Goal: Information Seeking & Learning: Learn about a topic

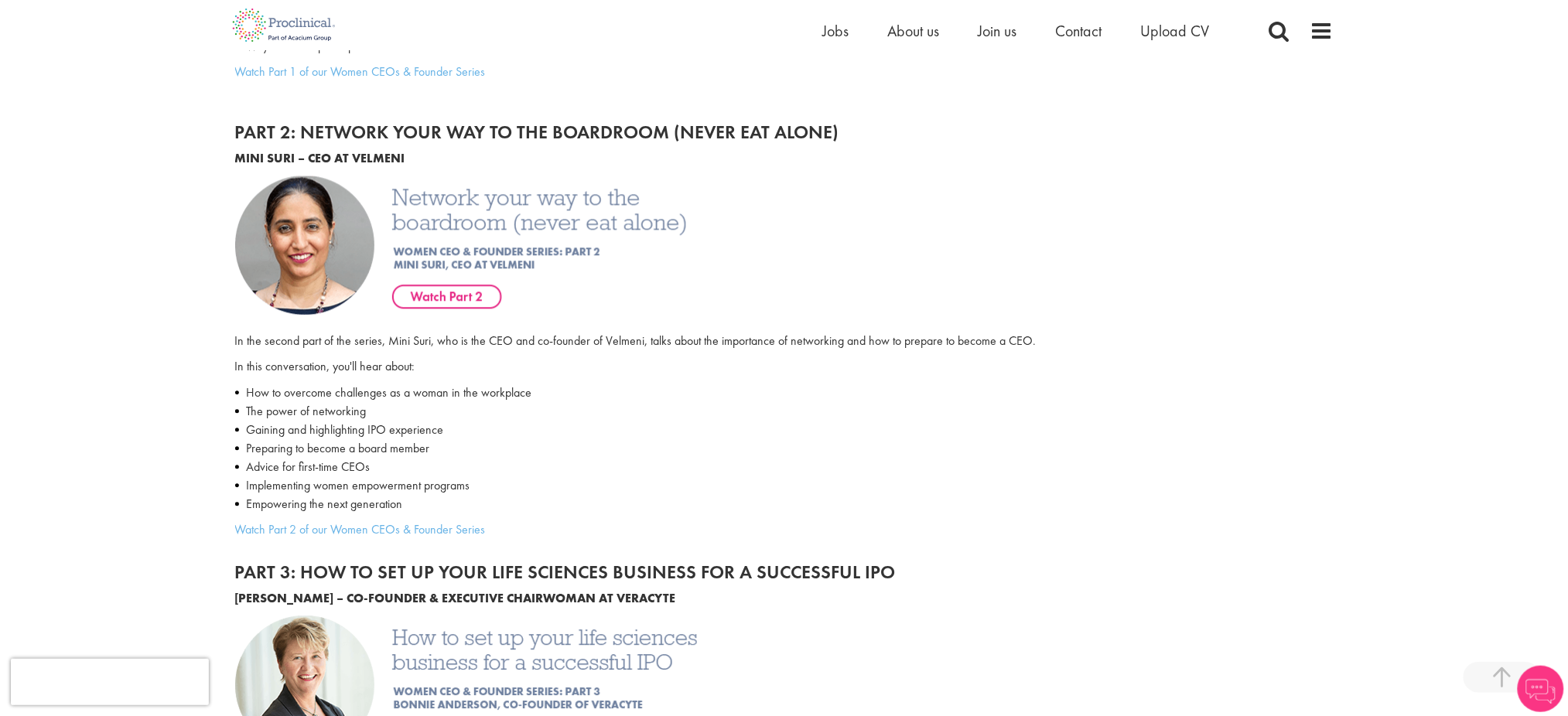
scroll to position [1218, 0]
click at [1316, 32] on span at bounding box center [1322, 31] width 23 height 23
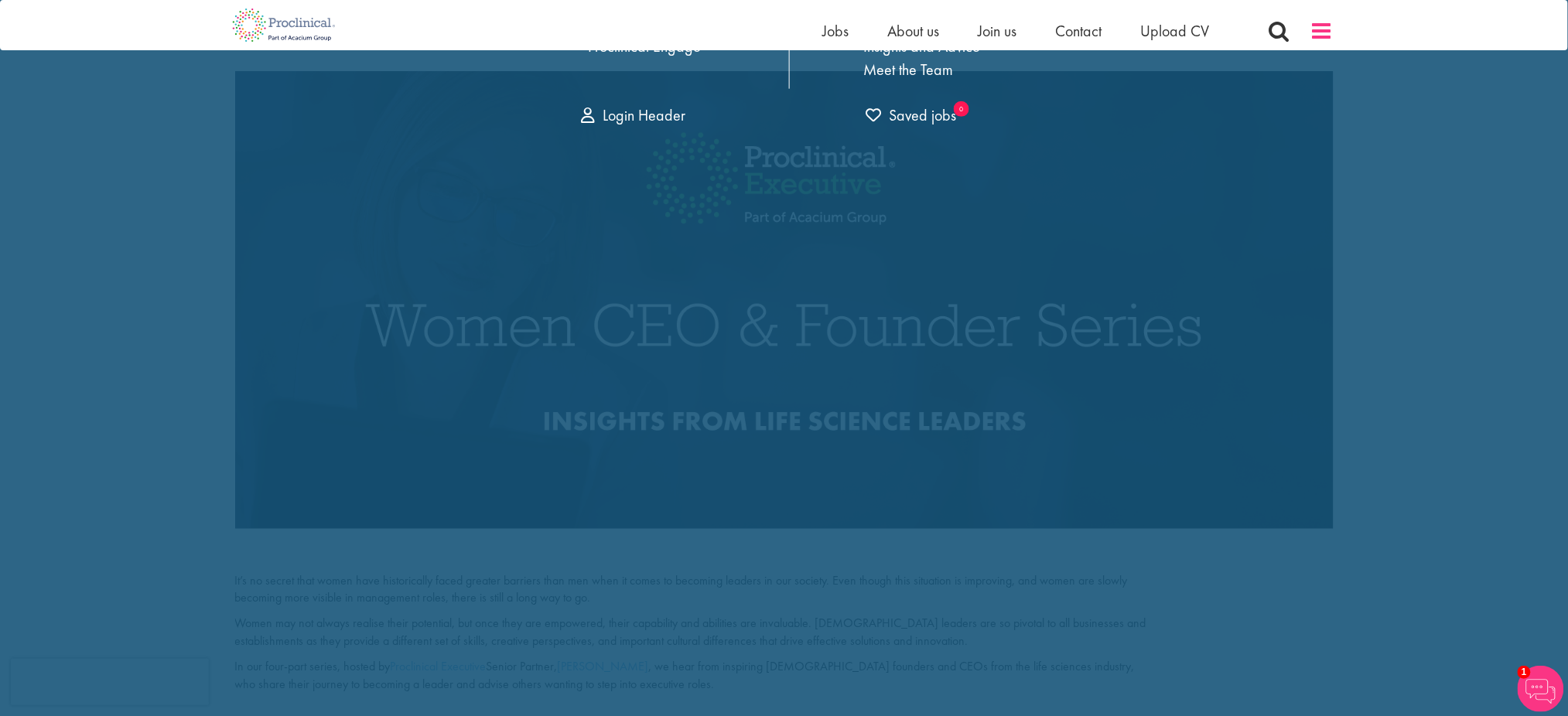
scroll to position [0, 0]
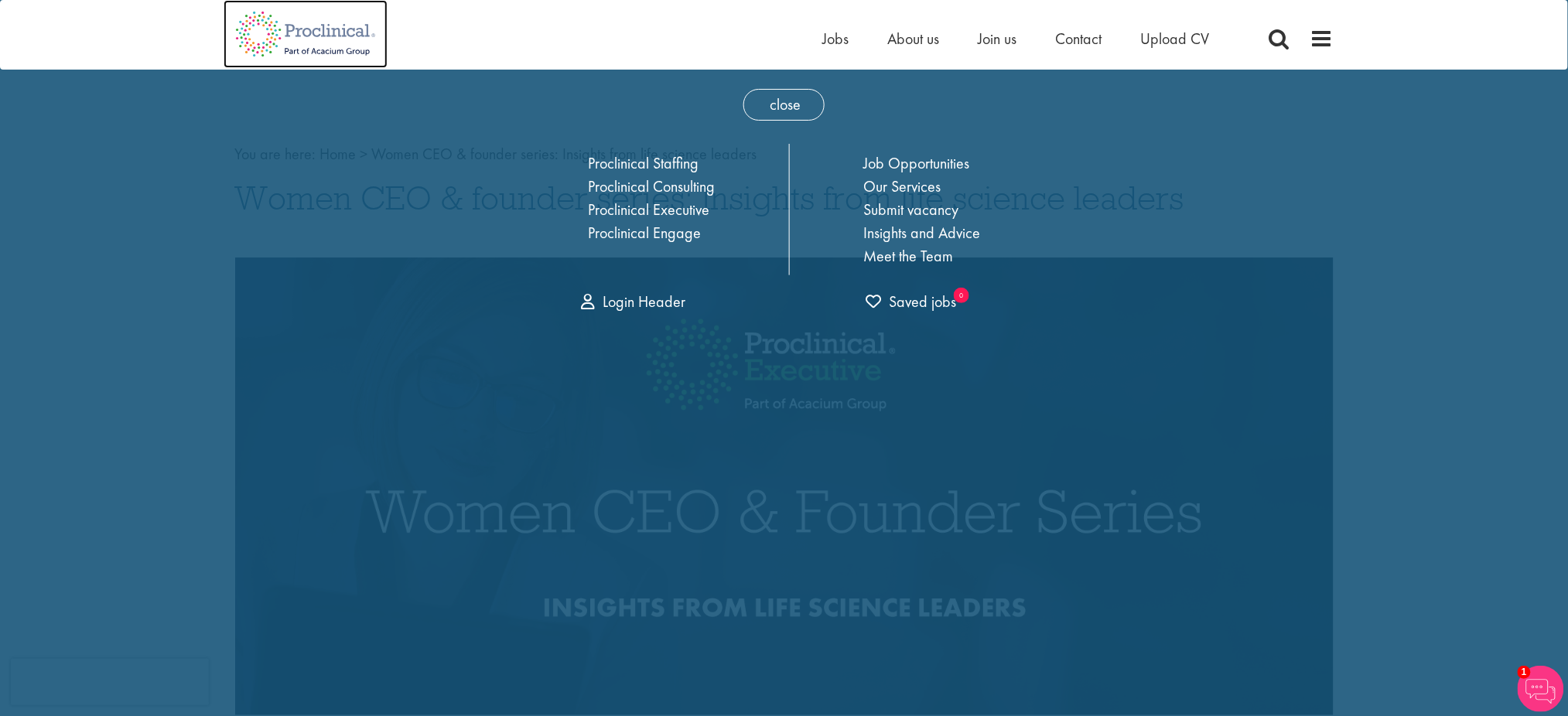
click at [341, 37] on img at bounding box center [305, 34] width 164 height 68
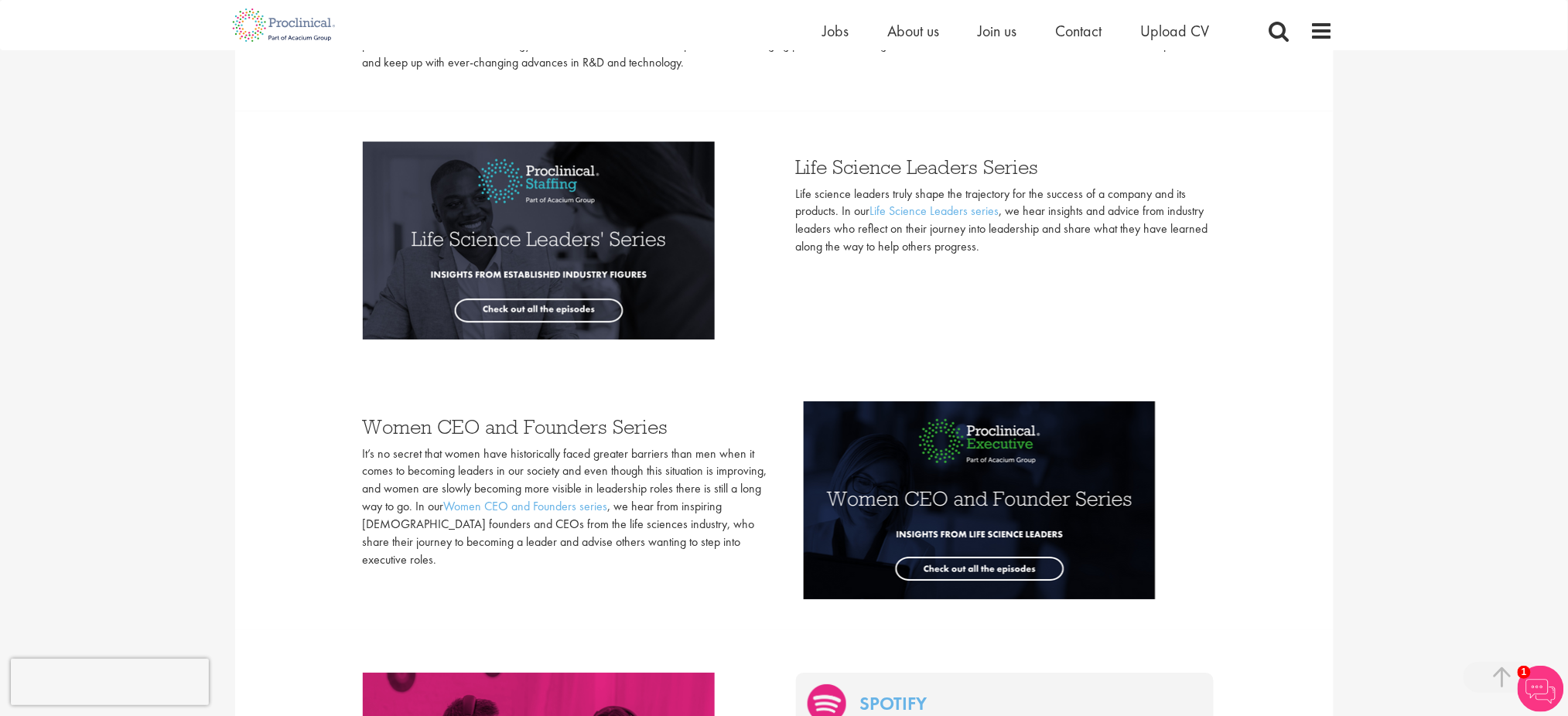
scroll to position [3828, 0]
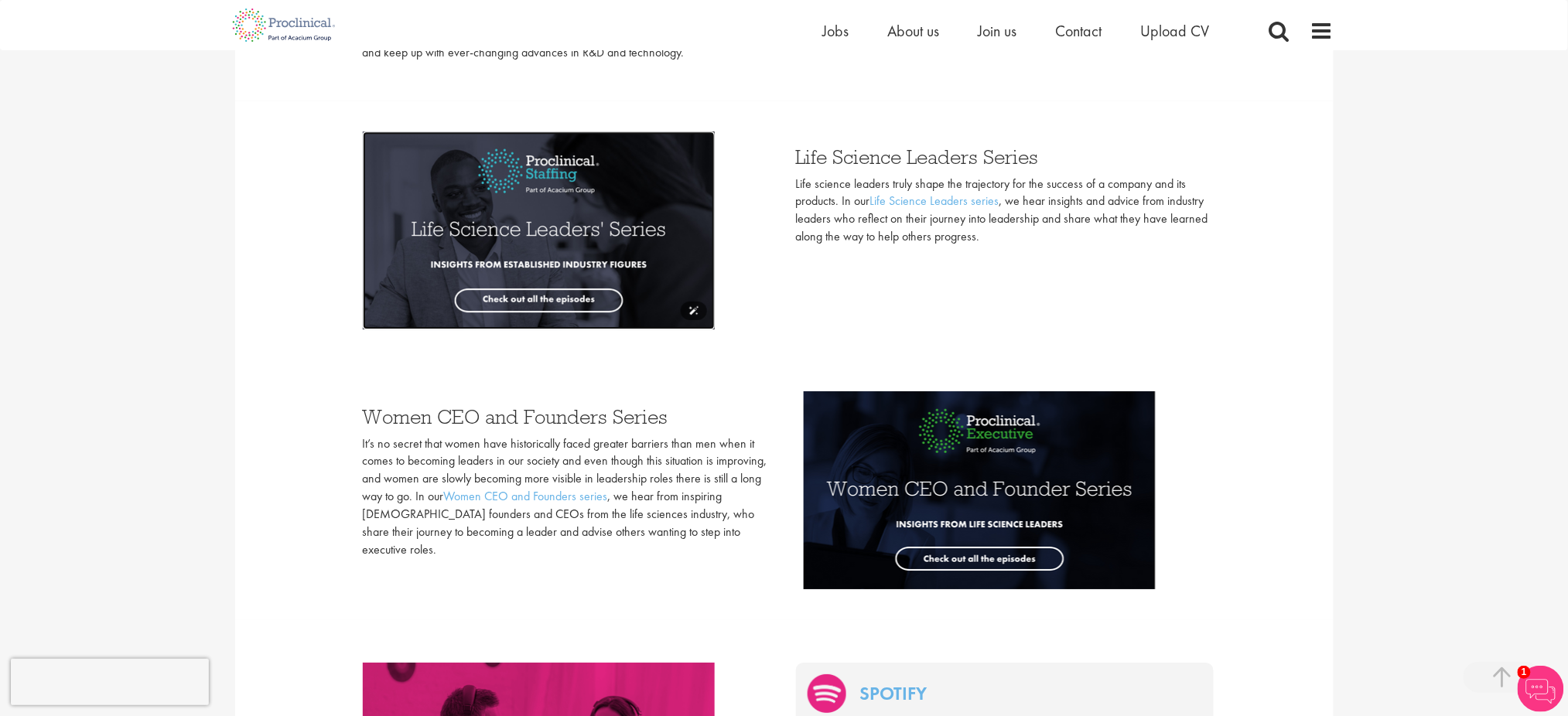
click at [557, 194] on img at bounding box center [538, 230] width 352 height 198
